Goal: Information Seeking & Learning: Learn about a topic

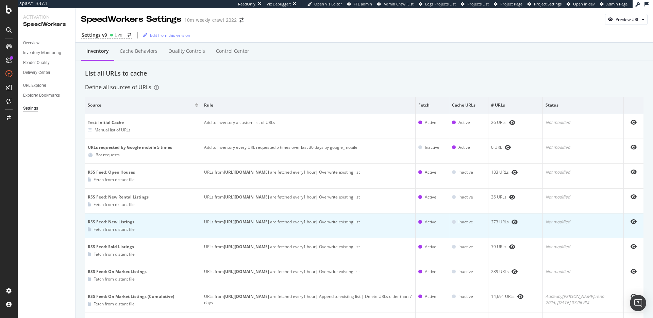
scroll to position [62, 0]
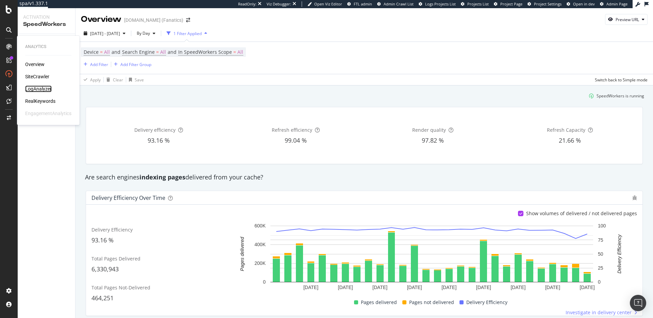
click at [42, 89] on div "LogAnalyzer" at bounding box center [38, 88] width 27 height 7
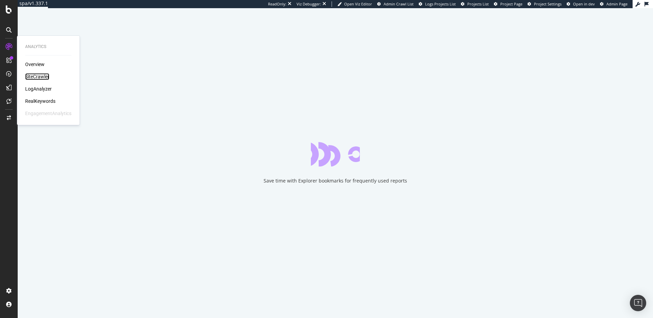
click at [37, 77] on div "SiteCrawler" at bounding box center [37, 76] width 24 height 7
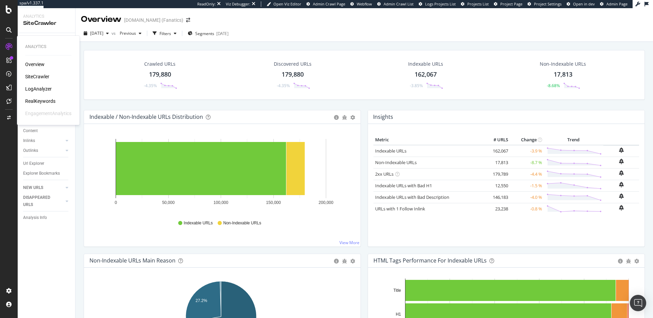
click at [46, 102] on div "RealKeywords" at bounding box center [40, 101] width 30 height 7
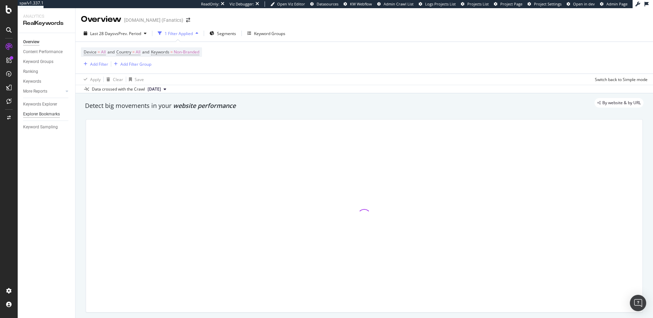
click at [47, 114] on div "Explorer Bookmarks" at bounding box center [41, 114] width 37 height 7
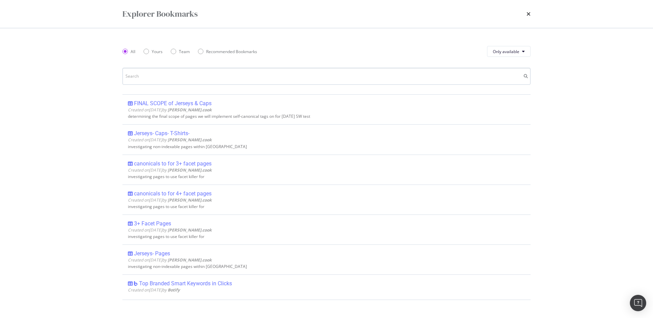
click at [206, 76] on input "modal" at bounding box center [327, 76] width 408 height 17
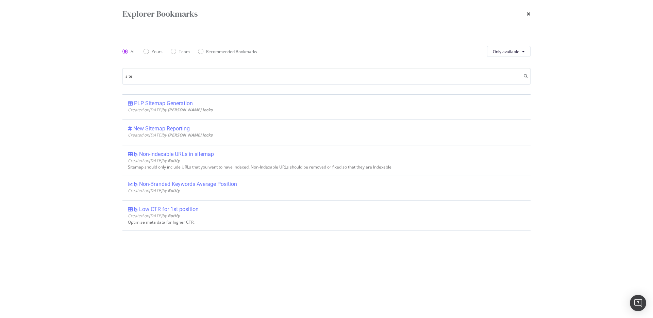
type input "site"
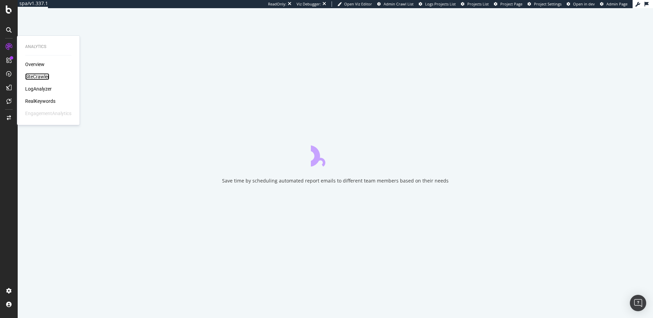
click at [31, 77] on div "SiteCrawler" at bounding box center [37, 76] width 24 height 7
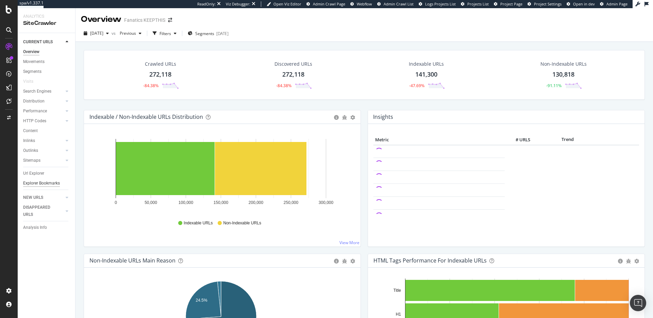
click at [39, 185] on div "Explorer Bookmarks" at bounding box center [41, 183] width 37 height 7
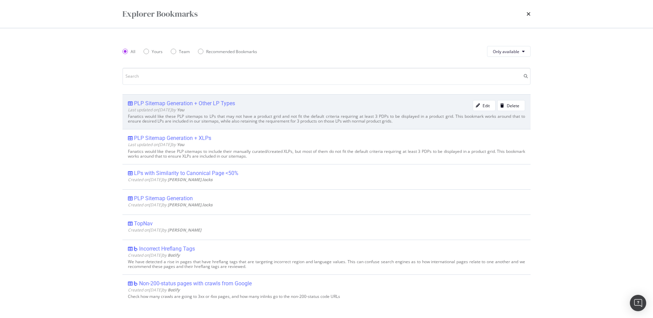
click at [211, 101] on div "PLP Sitemap Generation + Other LP Types" at bounding box center [184, 103] width 101 height 7
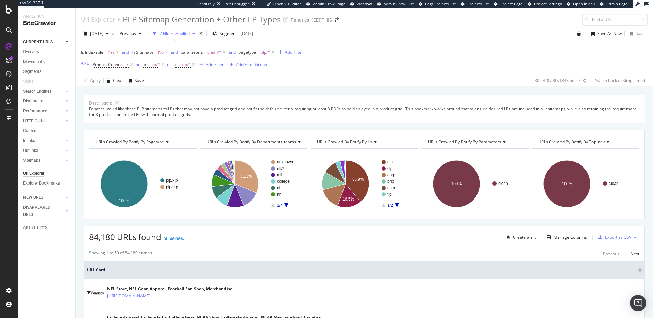
click at [118, 51] on icon at bounding box center [118, 52] width 6 height 7
click at [268, 108] on div "Fanatics would like these PLP sitemaps to LPs that may not have a product grid …" at bounding box center [364, 112] width 551 height 12
click at [162, 143] on span "URLs Crawled By Botify By pagetype" at bounding box center [130, 142] width 68 height 6
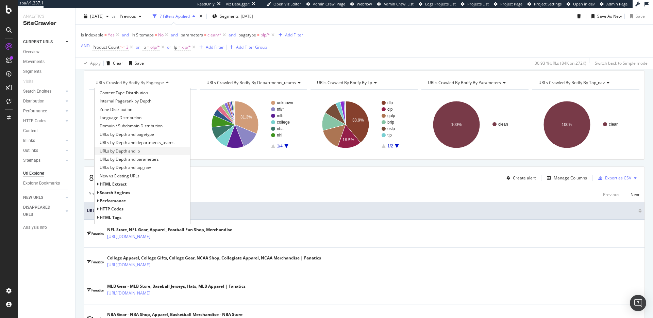
scroll to position [111, 0]
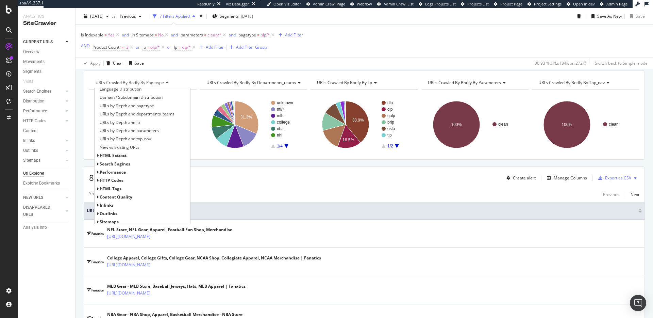
click at [127, 164] on span "Search Engines" at bounding box center [115, 164] width 31 height 6
click at [111, 172] on span "Google" at bounding box center [110, 172] width 14 height 6
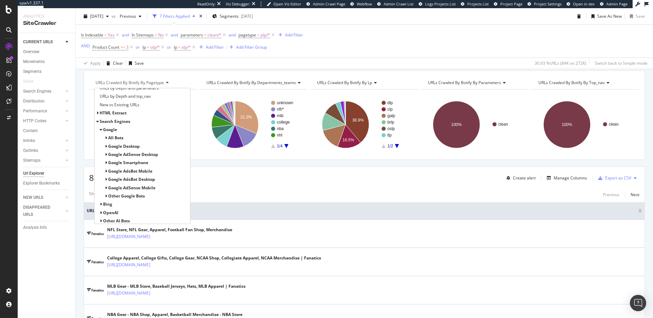
scroll to position [154, 0]
drag, startPoint x: 121, startPoint y: 138, endPoint x: 128, endPoint y: 139, distance: 6.8
click at [121, 138] on span "All Bots" at bounding box center [115, 137] width 15 height 6
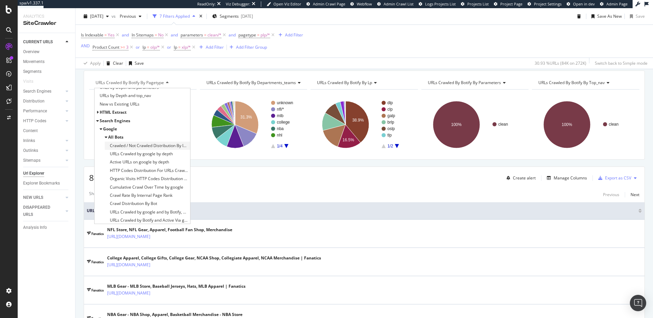
click at [158, 147] on span "Crawled / Not Crawled Distribution By Indexability" at bounding box center [149, 145] width 79 height 7
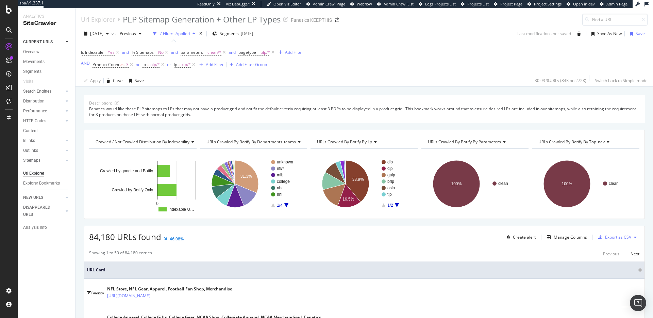
click at [188, 141] on span "Crawled / Not Crawled Distribution By Indexability" at bounding box center [143, 142] width 94 height 6
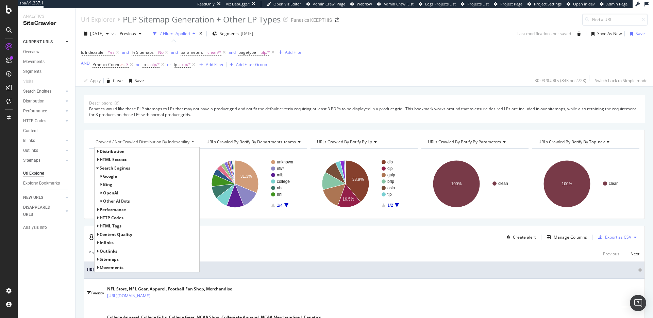
click at [107, 177] on span "Google" at bounding box center [110, 176] width 14 height 6
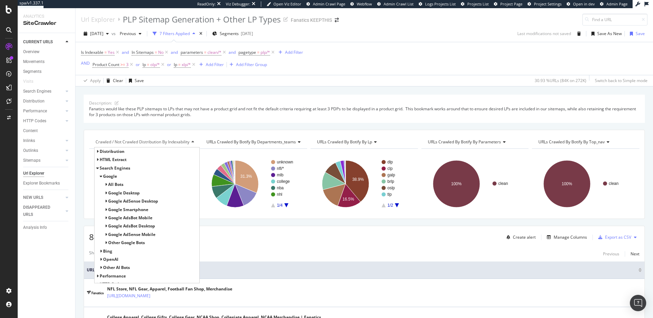
click at [120, 185] on span "All Bots" at bounding box center [115, 184] width 15 height 6
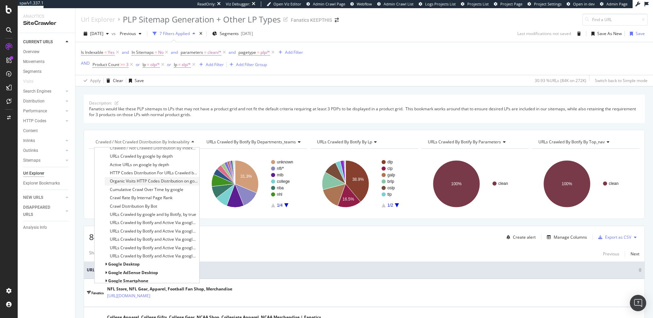
scroll to position [40, 0]
click at [157, 210] on span "Crawl Distribution By Bot" at bounding box center [133, 210] width 47 height 7
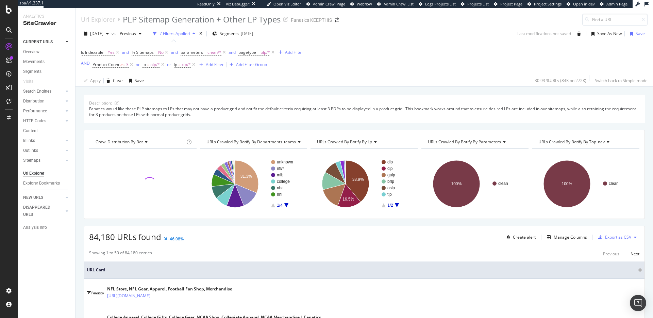
click at [143, 142] on span "Crawl Distribution By Bot" at bounding box center [119, 142] width 47 height 6
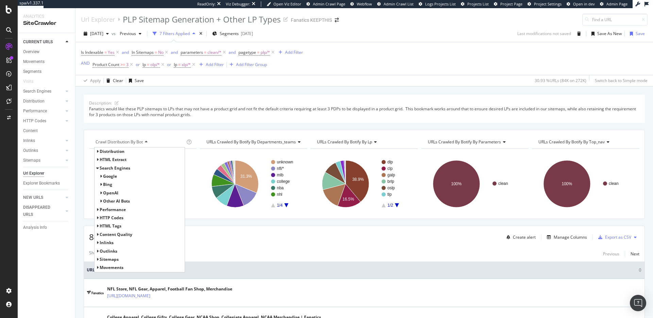
click at [111, 176] on span "Google" at bounding box center [110, 176] width 14 height 6
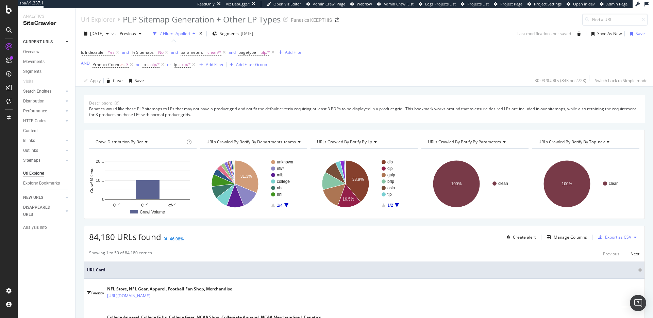
click at [137, 142] on span "Crawl Distribution By Bot" at bounding box center [119, 142] width 47 height 6
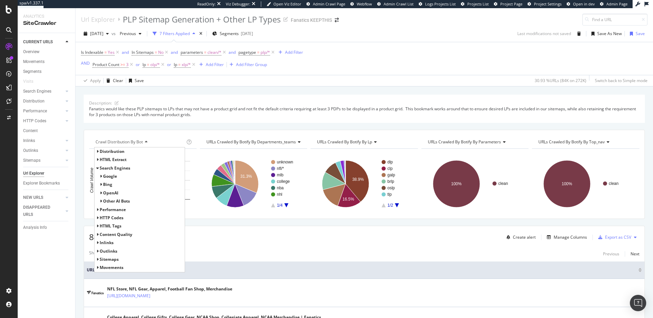
click at [113, 177] on span "Google" at bounding box center [110, 176] width 14 height 6
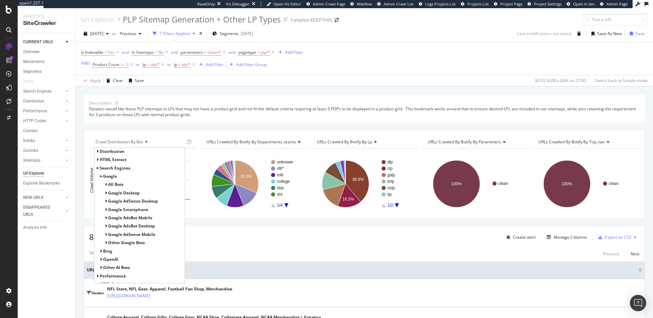
click at [118, 184] on span "All Bots" at bounding box center [115, 184] width 15 height 6
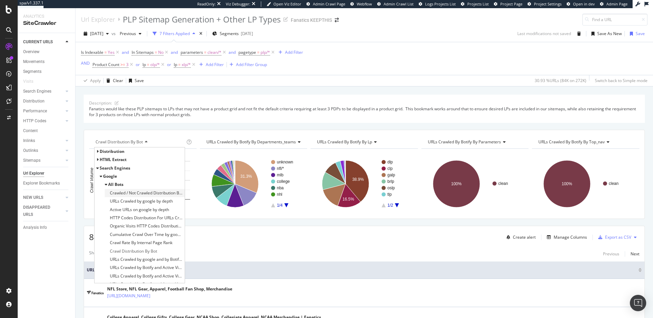
click at [120, 192] on span "Crawled / Not Crawled Distribution By Indexability" at bounding box center [146, 193] width 73 height 7
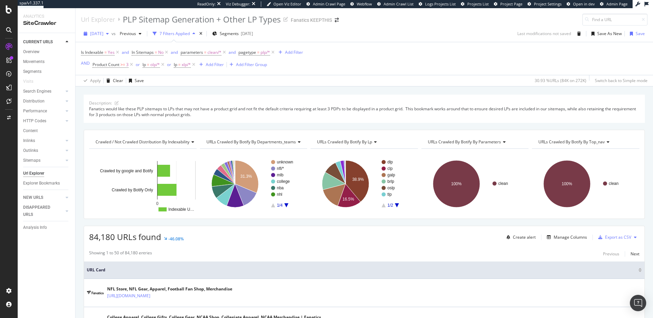
click at [103, 33] on span "2025 Aug. 7th" at bounding box center [96, 34] width 13 height 6
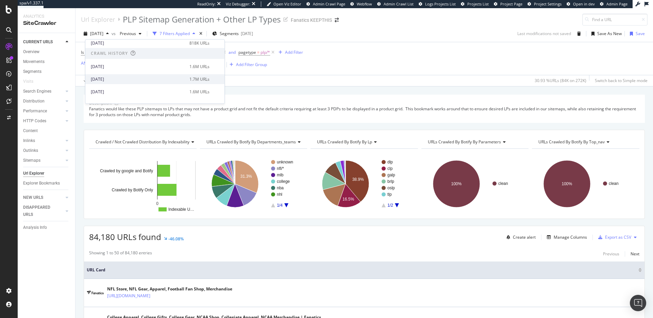
scroll to position [142, 0]
click at [133, 78] on div "2024 Sep. 18th" at bounding box center [138, 79] width 95 height 6
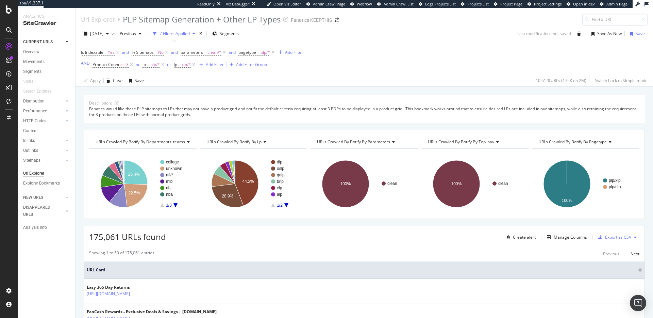
click at [148, 141] on span "URLs Crawled By Botify By departments_teams" at bounding box center [141, 142] width 90 height 6
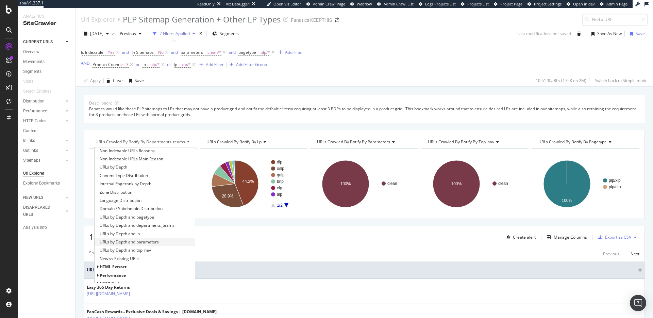
scroll to position [114, 0]
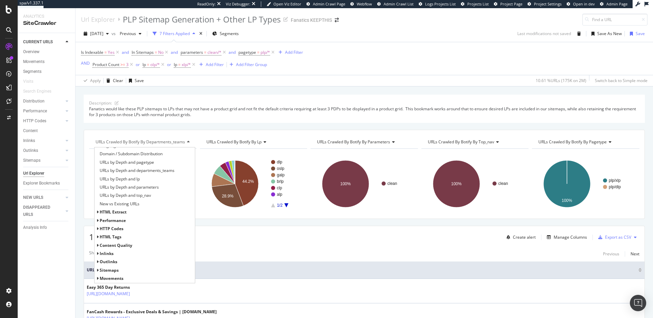
click at [124, 212] on span "HTML Extract" at bounding box center [113, 212] width 27 height 6
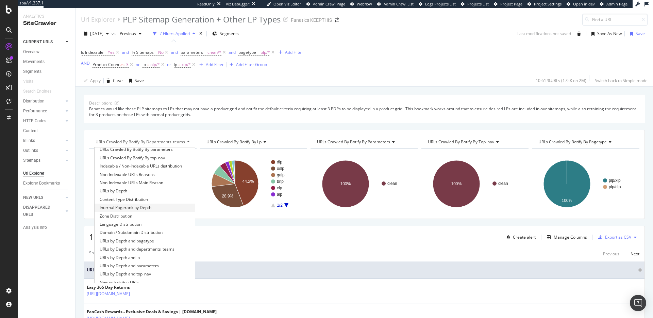
scroll to position [0, 0]
click at [112, 152] on span "Distribution" at bounding box center [112, 151] width 25 height 6
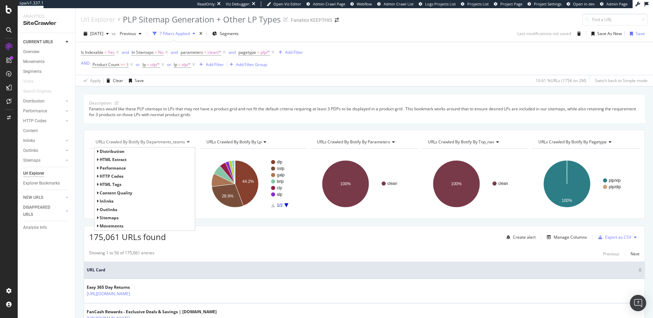
click at [281, 241] on div "175,061 URLs found Create alert Manage Columns Export as CSV" at bounding box center [364, 234] width 561 height 17
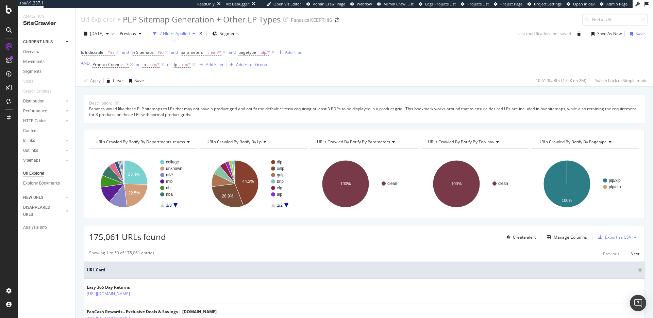
click at [141, 142] on span "URLs Crawled By Botify By departments_teams" at bounding box center [141, 142] width 90 height 6
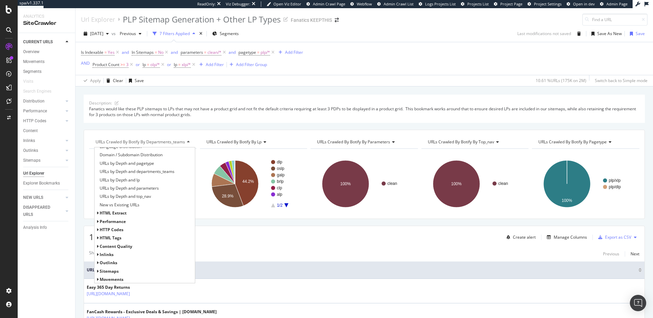
scroll to position [114, 0]
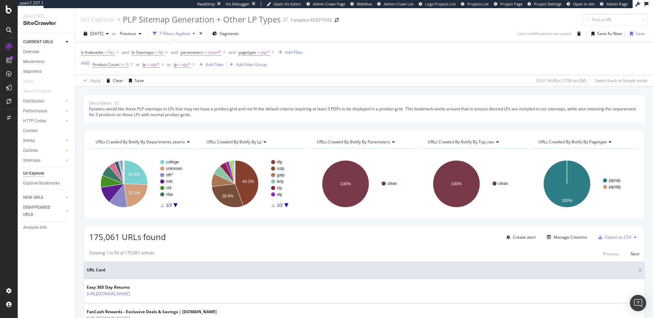
click at [285, 253] on div "Showing 1 to 50 of 175,061 entries Previous Next" at bounding box center [364, 254] width 561 height 8
click at [103, 32] on span "2024 Sep. 18th" at bounding box center [96, 34] width 13 height 6
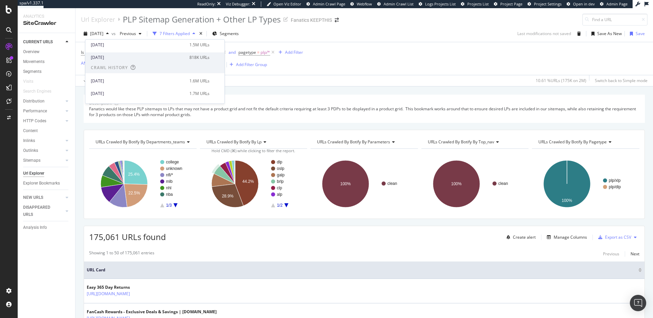
scroll to position [113, 0]
click at [134, 61] on div "2025 Jan. 9th" at bounding box center [138, 58] width 95 height 6
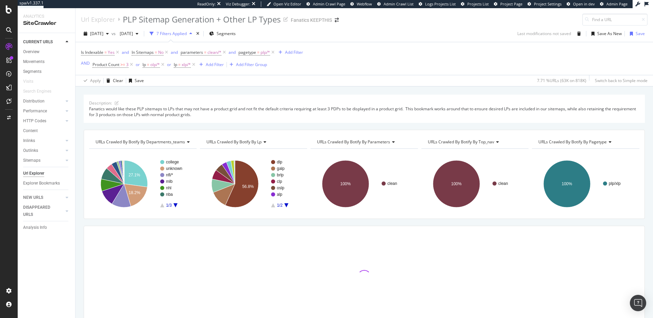
click at [177, 139] on div "URLs Crawled By Botify By departments_teams" at bounding box center [144, 141] width 101 height 11
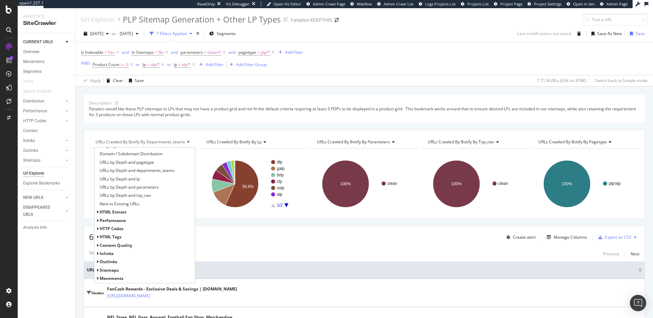
scroll to position [12, 0]
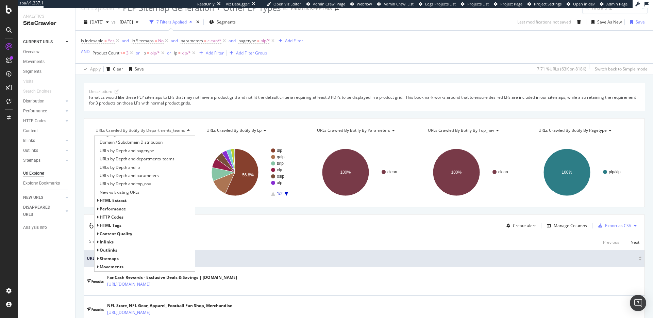
click at [272, 224] on div "63,124 URLs found Create alert Manage Columns Export as CSV" at bounding box center [364, 222] width 561 height 17
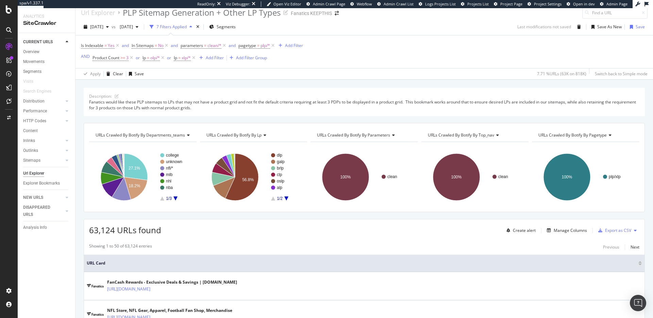
scroll to position [0, 0]
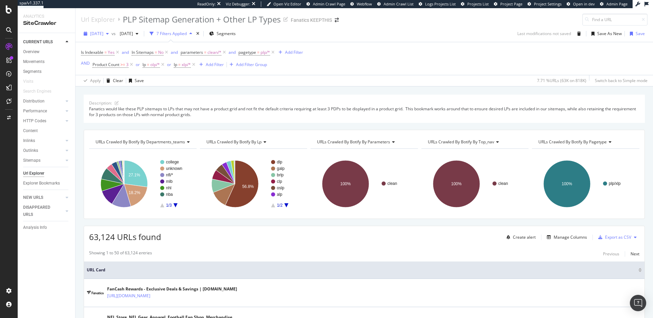
click at [101, 33] on span "2025 Jan. 9th" at bounding box center [96, 34] width 13 height 6
click at [127, 64] on div "2025 Jan. 26th" at bounding box center [138, 64] width 95 height 6
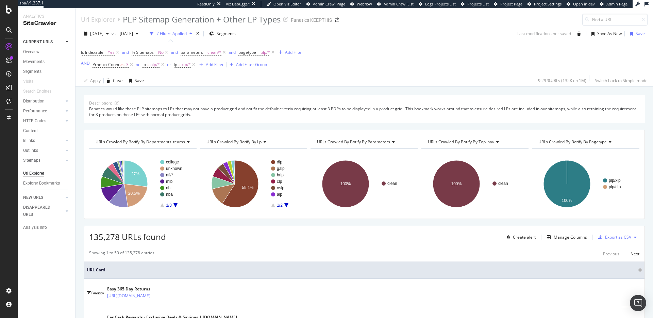
click at [172, 142] on span "URLs Crawled By Botify By departments_teams" at bounding box center [141, 142] width 90 height 6
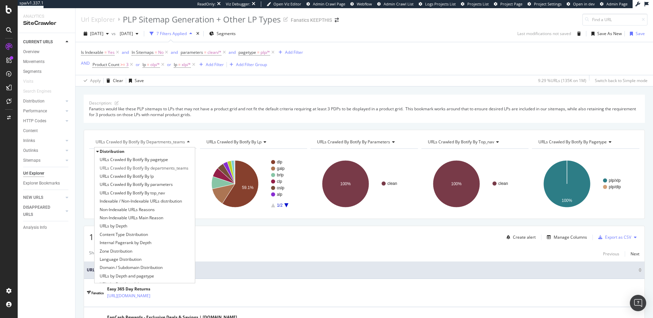
click at [113, 150] on span "Distribution" at bounding box center [112, 151] width 25 height 6
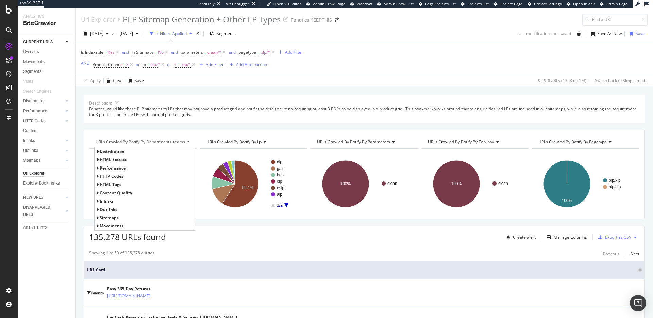
click at [203, 110] on div "Fanatics would like these PLP sitemaps to LPs that may not have a product grid …" at bounding box center [364, 112] width 551 height 12
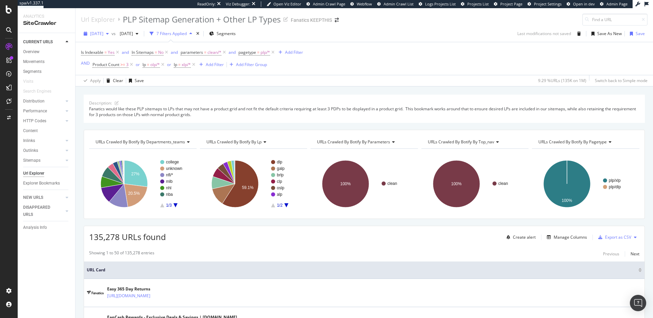
click at [103, 33] on span "2025 Jan. 26th" at bounding box center [96, 34] width 13 height 6
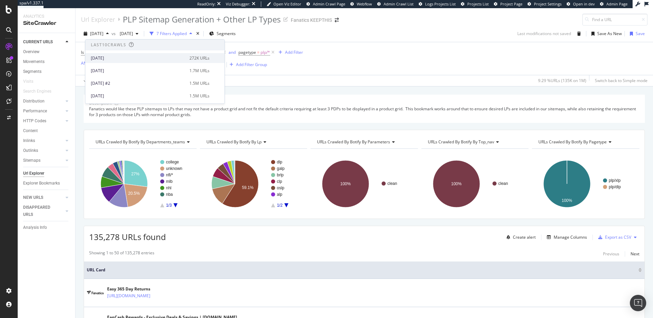
click at [106, 59] on div "2025 Aug. 7th" at bounding box center [138, 58] width 95 height 6
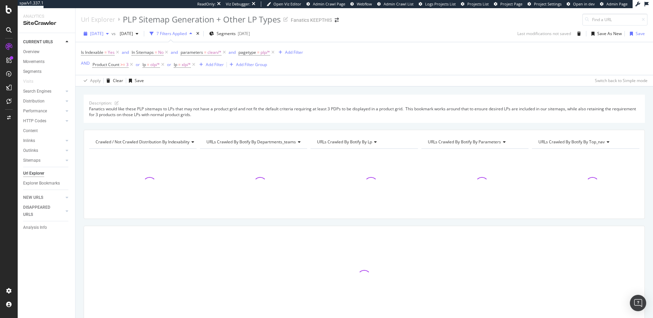
click at [103, 32] on span "2025 Aug. 7th" at bounding box center [96, 34] width 13 height 6
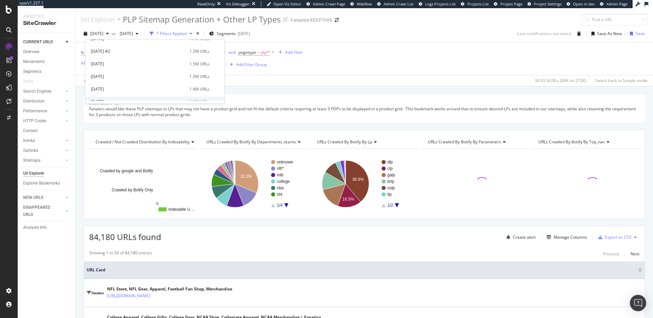
scroll to position [55, 0]
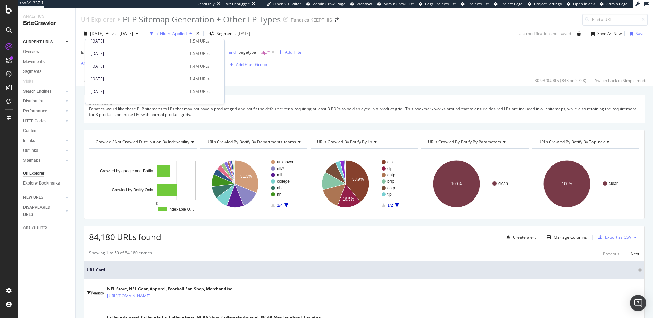
drag, startPoint x: 352, startPoint y: 110, endPoint x: 335, endPoint y: 118, distance: 19.0
click at [347, 111] on div "Fanatics would like these PLP sitemaps to LPs that may not have a product grid …" at bounding box center [364, 112] width 551 height 12
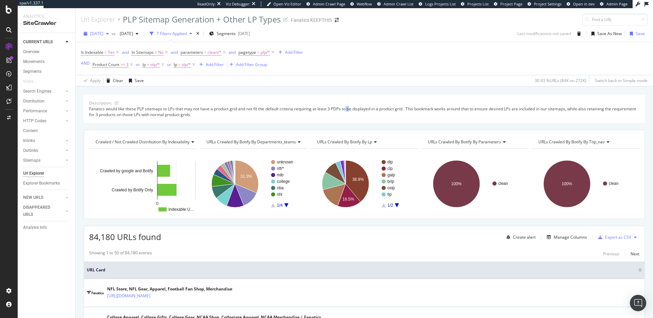
click at [99, 33] on span "2025 Aug. 7th" at bounding box center [96, 34] width 13 height 6
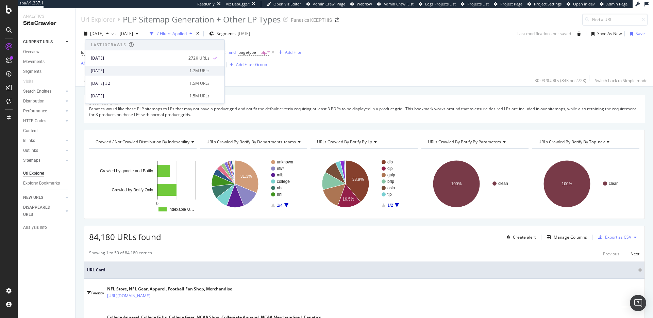
click at [108, 68] on div "2025 Jul. 10th" at bounding box center [138, 71] width 95 height 6
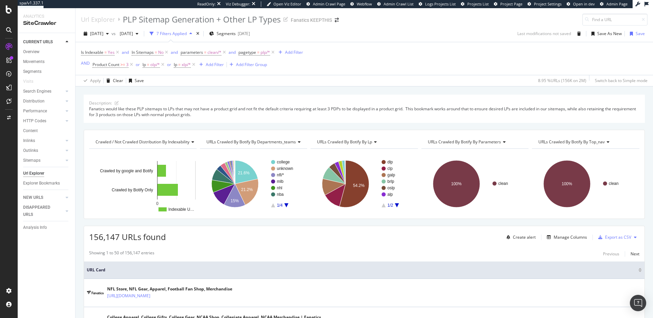
drag, startPoint x: 224, startPoint y: 250, endPoint x: 217, endPoint y: 248, distance: 7.2
click at [224, 250] on div "Showing 1 to 50 of 156,147 entries Previous Next" at bounding box center [364, 254] width 561 height 8
